Goal: Information Seeking & Learning: Learn about a topic

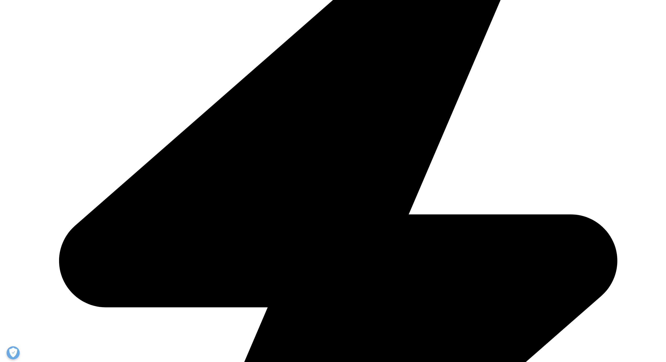
scroll to position [189, 0]
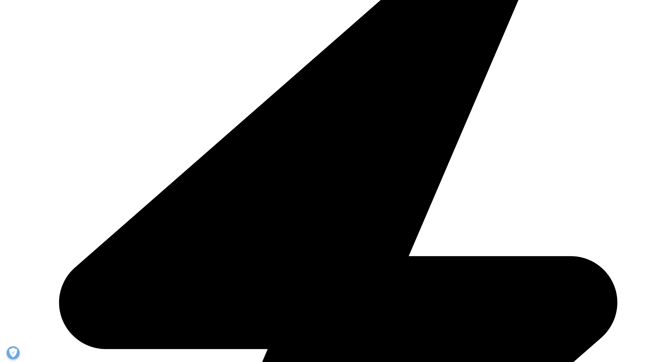
scroll to position [189, 0]
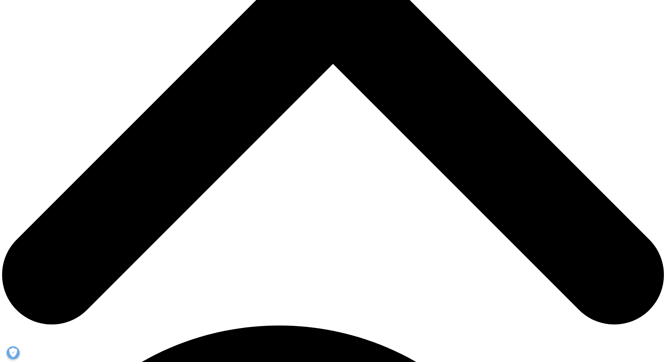
scroll to position [345, 0]
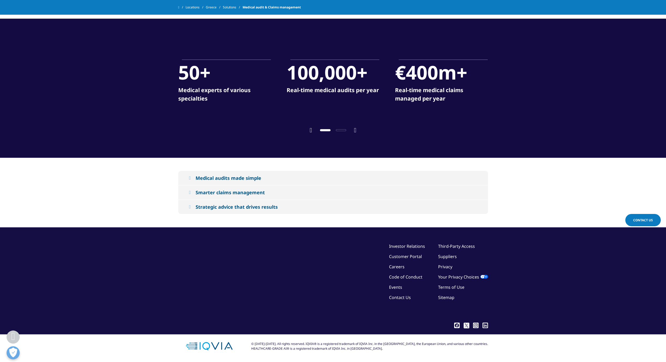
click at [254, 179] on div "Medical audits made simple" at bounding box center [229, 178] width 66 height 6
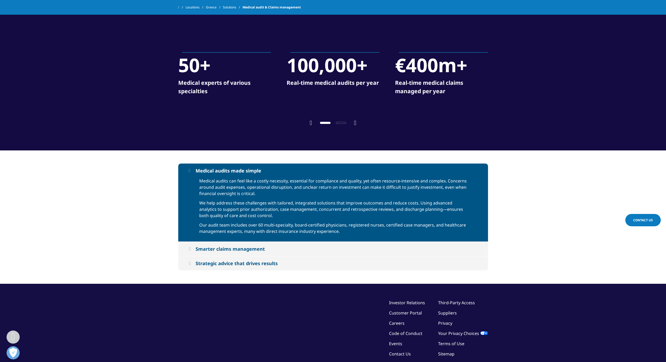
click at [230, 252] on div "Smarter claims management" at bounding box center [230, 249] width 69 height 6
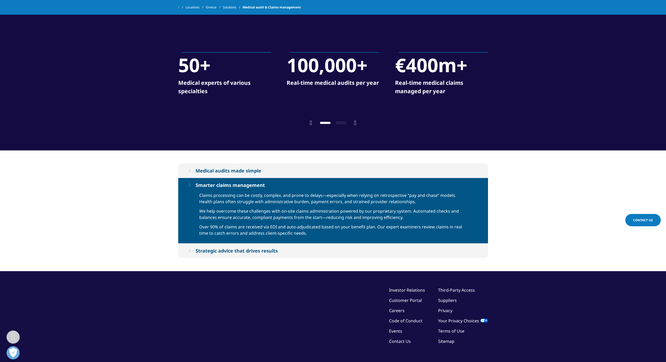
click at [249, 254] on div "Strategic advice that drives results" at bounding box center [237, 251] width 82 height 6
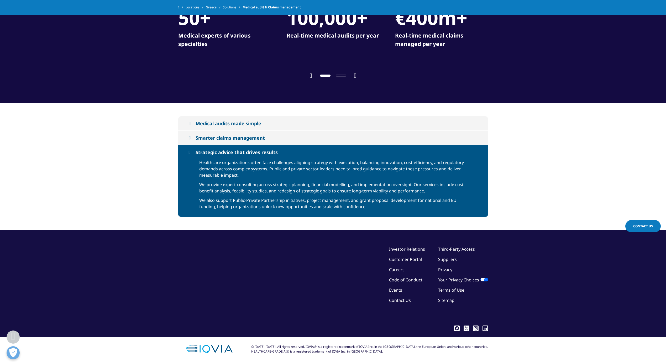
scroll to position [371, 0]
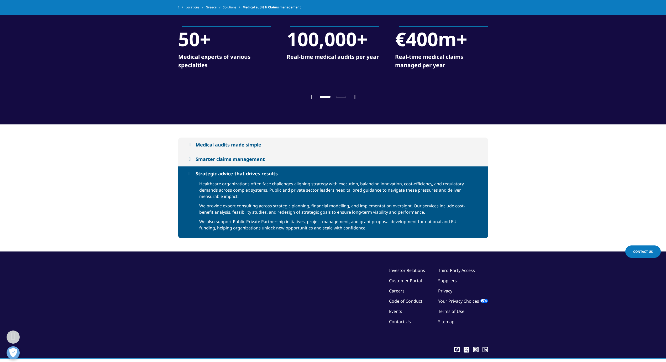
click at [251, 147] on button "Medical audits made simple" at bounding box center [333, 145] width 310 height 14
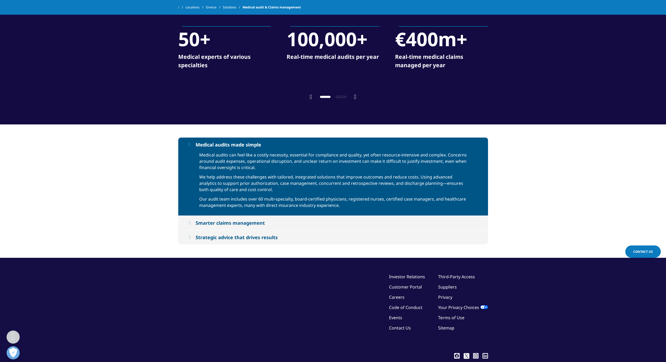
click at [354, 99] on div at bounding box center [333, 96] width 42 height 5
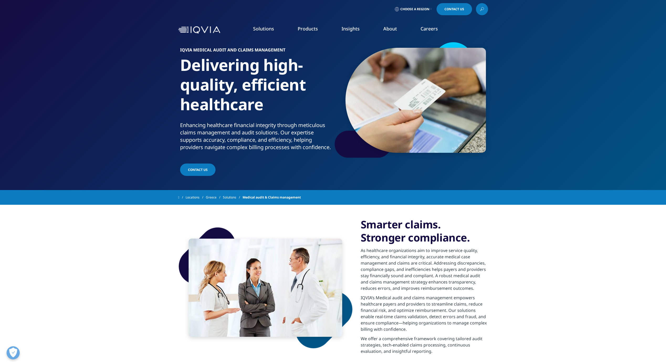
scroll to position [0, 0]
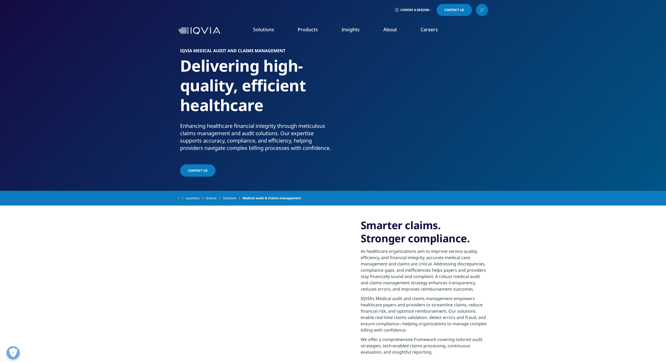
click at [196, 82] on link "Our Impact" at bounding box center [263, 81] width 161 height 6
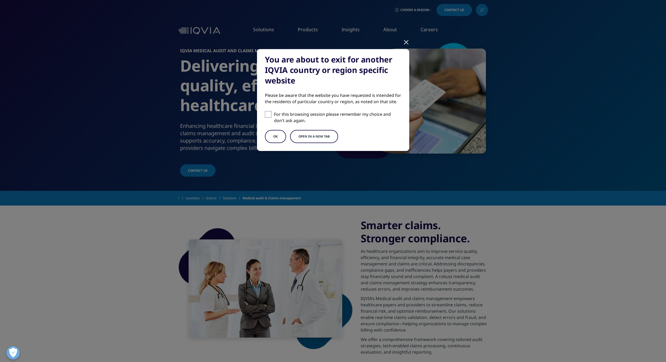
click at [406, 44] on div at bounding box center [406, 42] width 6 height 14
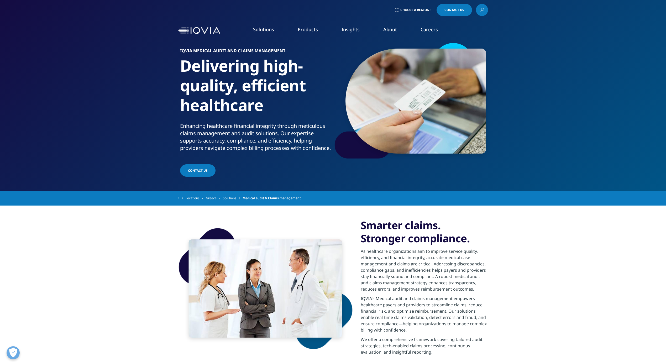
click at [38, 78] on link "Our Company" at bounding box center [92, 76] width 141 height 6
